Goal: Transaction & Acquisition: Purchase product/service

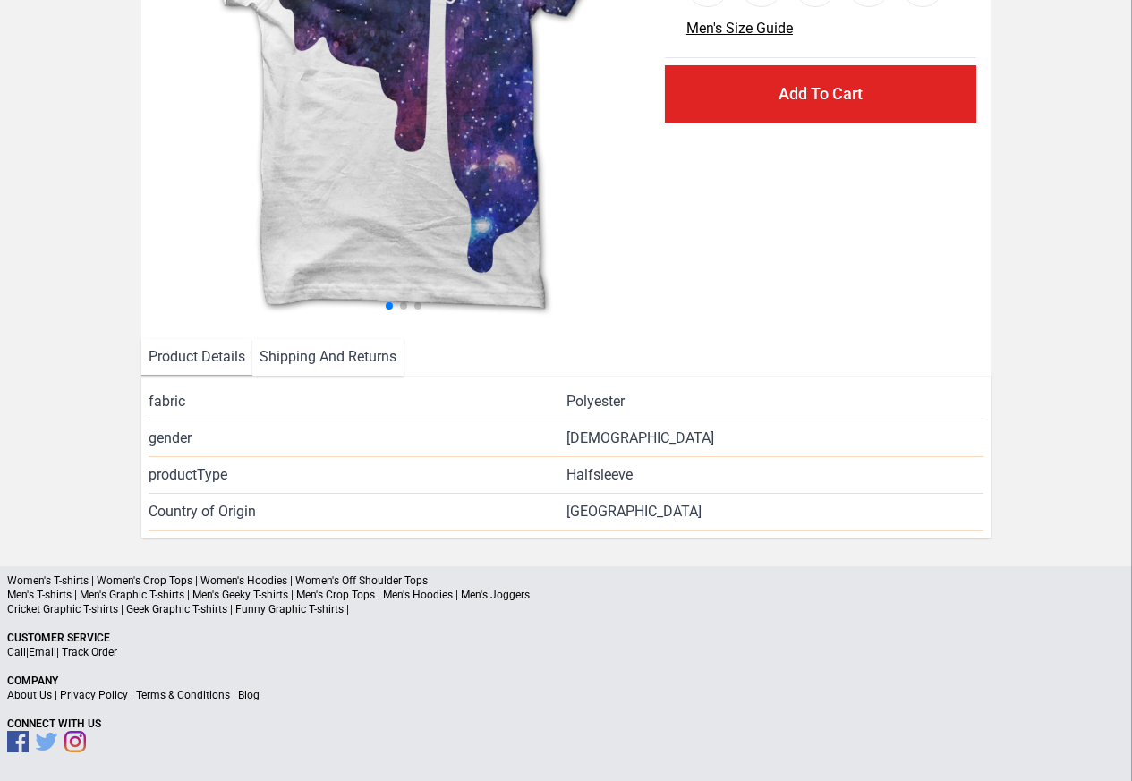
scroll to position [260, 0]
